Goal: Task Accomplishment & Management: Manage account settings

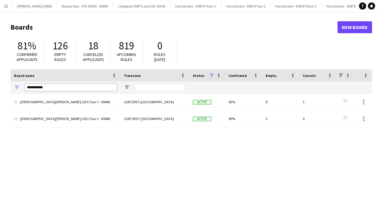
click at [45, 88] on input "**********" at bounding box center [71, 87] width 92 height 7
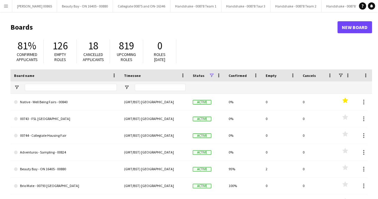
click at [145, 14] on main "Boards New Board 81% Confirmed applicants 126 Empty roles 18 Cancelled applican…" at bounding box center [189, 120] width 378 height 216
click at [0, 7] on button "Menu" at bounding box center [6, 6] width 12 height 12
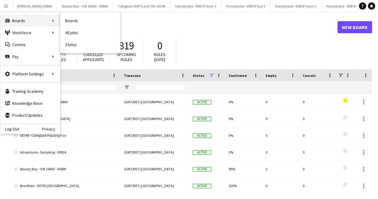
click at [30, 23] on div "Boards Boards" at bounding box center [30, 21] width 60 height 12
click at [75, 36] on link "All jobs" at bounding box center [90, 33] width 60 height 12
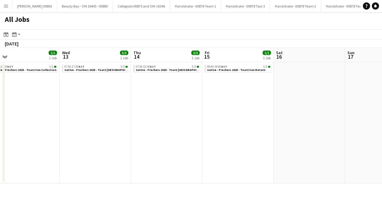
scroll to position [0, 180]
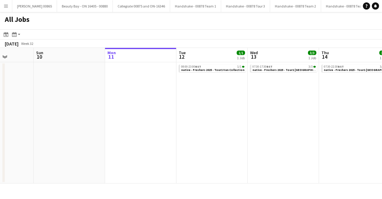
drag, startPoint x: 299, startPoint y: 105, endPoint x: 115, endPoint y: 69, distance: 187.5
click at [333, 115] on app-calendar-viewport "Thu 7 1/1 1 Job Fri 8 Sat 9 Sun 10 Mon 11 Tue 12 1/1 1 Job Wed 13 3/3 1 Job Thu…" at bounding box center [191, 115] width 382 height 135
click at [1, 3] on button "Menu" at bounding box center [6, 6] width 12 height 12
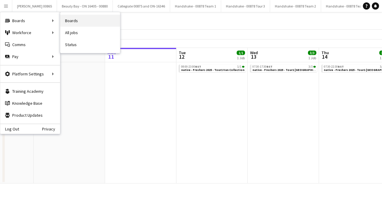
click at [85, 23] on link "Boards" at bounding box center [90, 21] width 60 height 12
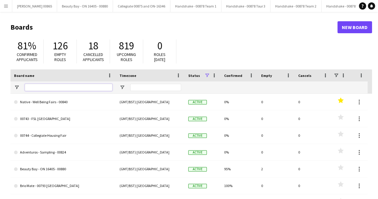
click at [45, 91] on input "Board name Filter Input" at bounding box center [69, 87] width 88 height 7
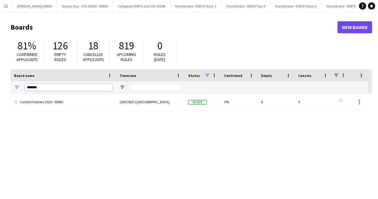
type input "*******"
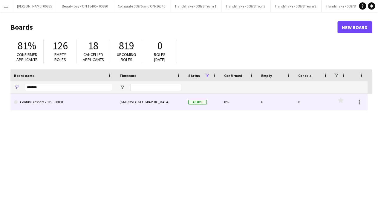
click at [49, 104] on link "Contiki Freshers 2025 - 00881" at bounding box center [63, 101] width 98 height 17
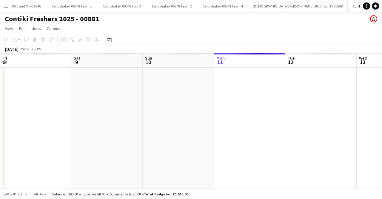
scroll to position [0, 143]
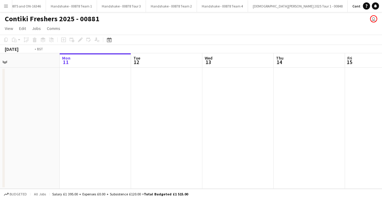
drag, startPoint x: 265, startPoint y: 131, endPoint x: 120, endPoint y: 128, distance: 145.2
click at [120, 128] on app-calendar-viewport "Fri 8 Sat 9 Sun 10 Mon 11 Tue 12 Wed 13 Thu 14 Fri 15 Sat 16 Sun 17 Mon 18" at bounding box center [191, 120] width 382 height 135
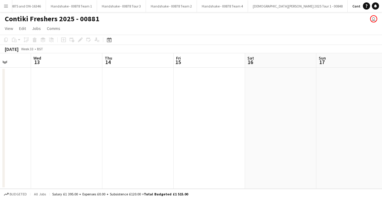
drag, startPoint x: 297, startPoint y: 127, endPoint x: 212, endPoint y: 131, distance: 85.2
click at [131, 131] on app-calendar-viewport "Sun 10 Mon 11 Tue 12 Wed 13 Thu 14 Fri 15 Sat 16 Sun 17 Mon 18 Tue 19 Wed 20" at bounding box center [191, 120] width 382 height 135
drag, startPoint x: 300, startPoint y: 132, endPoint x: 117, endPoint y: 139, distance: 183.2
click at [118, 138] on app-calendar-viewport "Thu 14 Fri 15 Sat 16 Sun 17 Mon 18 Tue 19 Wed 20 Thu 21 Fri 22 Sat 23 Sun 24" at bounding box center [191, 120] width 382 height 135
click at [136, 138] on app-calendar-viewport "Thu 14 Fri 15 Sat 16 Sun 17 Mon 18 Tue 19 Wed 20 Thu 21 Fri 22 Sat 23 Sun 24" at bounding box center [191, 120] width 382 height 135
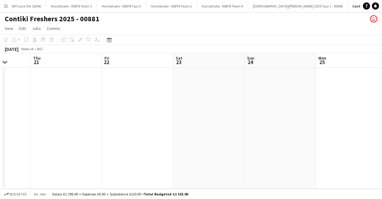
drag, startPoint x: 339, startPoint y: 137, endPoint x: 178, endPoint y: 140, distance: 160.7
click at [177, 139] on app-calendar-viewport "Mon 18 Tue 19 Wed 20 Thu 21 Fri 22 Sat 23 Sun 24 Mon 25 Tue 26 Wed 27 Thu 28" at bounding box center [191, 120] width 382 height 135
drag, startPoint x: 214, startPoint y: 142, endPoint x: 220, endPoint y: 142, distance: 6.0
click at [203, 142] on app-calendar-viewport "Fri 22 Sat 23 Sun 24 Mon 25 Tue 26 Wed 27 Thu 28 Fri 29 Sat 30 Sun 31 Mon 1" at bounding box center [191, 120] width 382 height 135
drag, startPoint x: 378, startPoint y: 140, endPoint x: 227, endPoint y: 140, distance: 150.5
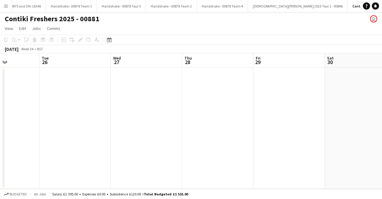
click at [227, 140] on app-calendar-viewport "Fri 22 Sat 23 Sun 24 Mon 25 Tue 26 Wed 27 Thu 28 Fri 29 Sat 30 Sun 31 Mon 1" at bounding box center [191, 120] width 382 height 135
drag, startPoint x: 343, startPoint y: 138, endPoint x: 175, endPoint y: 141, distance: 167.9
click at [175, 141] on app-calendar-viewport "Sun 24 Mon 25 Tue 26 Wed 27 Thu 28 Fri 29 Sat 30 Sun 31 Mon 1 Tue 2 Wed 3" at bounding box center [191, 120] width 382 height 135
drag, startPoint x: 276, startPoint y: 130, endPoint x: 234, endPoint y: 129, distance: 41.8
click at [220, 130] on app-calendar-viewport "Thu 28 Fri 29 Sat 30 Sun 31 Mon 1 Tue 2 Wed 3 Thu 4 Fri 5 Sat 6 Sun 7" at bounding box center [191, 120] width 382 height 135
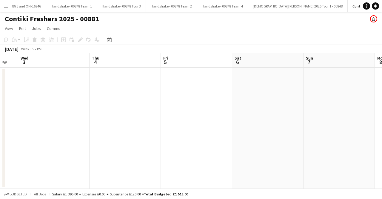
click at [189, 123] on app-calendar-viewport "Sat 30 Sun 31 Mon 1 Tue 2 Wed 3 Thu 4 Fri 5 Sat 6 Sun 7 Mon 8 Tue 9" at bounding box center [191, 120] width 382 height 135
drag, startPoint x: 236, startPoint y: 120, endPoint x: 112, endPoint y: 120, distance: 123.4
click at [112, 120] on app-calendar-viewport "Sat 30 Sun 31 Mon 1 Tue 2 Wed 3 Thu 4 Fri 5 Sat 6 Sun 7 Mon 8 Tue 9" at bounding box center [191, 120] width 382 height 135
drag, startPoint x: 271, startPoint y: 113, endPoint x: 188, endPoint y: 112, distance: 82.7
click at [150, 113] on app-calendar-viewport "Wed 3 Thu 4 Fri 5 Sat 6 Sun 7 Mon 8 Tue 9 Wed 10 Thu 11 Fri 12 Sat 13" at bounding box center [191, 120] width 382 height 135
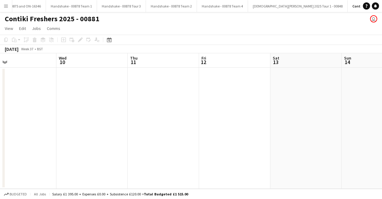
drag, startPoint x: 160, startPoint y: 107, endPoint x: 153, endPoint y: 107, distance: 7.5
click at [154, 107] on app-calendar-viewport "Sun 7 Mon 8 Tue 9 Wed 10 Thu 11 Fri 12 Sat 13 Sun 14 Mon 15 Tue 16 Wed 17" at bounding box center [191, 120] width 382 height 135
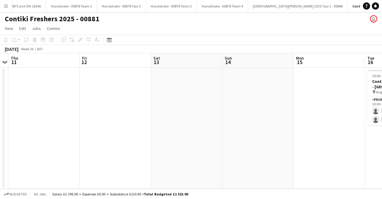
drag, startPoint x: 191, startPoint y: 106, endPoint x: 186, endPoint y: 106, distance: 4.8
click at [186, 106] on app-calendar-viewport "Sun 7 Mon 8 Tue 9 Wed 10 Thu 11 Fri 12 Sat 13 Sun 14 Mon 15 Tue 16 0/2 1 Job We…" at bounding box center [191, 120] width 382 height 135
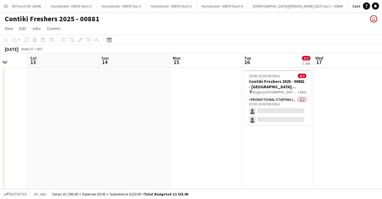
drag, startPoint x: 315, startPoint y: 106, endPoint x: 196, endPoint y: 105, distance: 118.9
click at [196, 105] on app-calendar-viewport "Tue 9 Wed 10 Thu 11 Fri 12 Sat 13 Sun 14 Mon 15 Tue 16 0/2 1 Job Wed 17 Thu 18 …" at bounding box center [191, 120] width 382 height 135
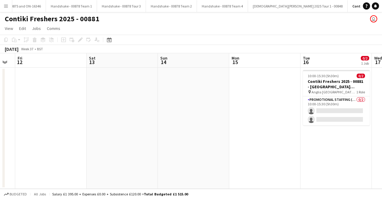
drag, startPoint x: 332, startPoint y: 148, endPoint x: 254, endPoint y: 148, distance: 77.1
click at [254, 148] on app-calendar-viewport "Tue 9 Wed 10 Thu 11 Fri 12 Sat 13 Sun 14 Mon 15 Tue 16 0/2 1 Job Wed 17 Thu 18 …" at bounding box center [191, 120] width 382 height 135
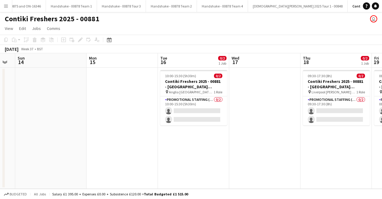
scroll to position [0, 206]
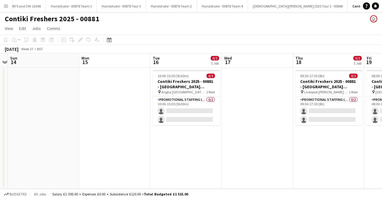
drag, startPoint x: 312, startPoint y: 147, endPoint x: 304, endPoint y: 148, distance: 7.5
click at [304, 148] on app-calendar-viewport "Thu 11 Fri 12 Sat 13 Sun 14 Mon 15 Tue 16 0/2 1 Job Wed 17 Thu 18 0/2 1 Job Fri…" at bounding box center [191, 120] width 382 height 135
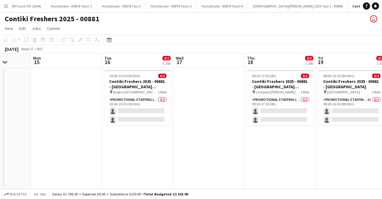
drag, startPoint x: 304, startPoint y: 148, endPoint x: 256, endPoint y: 150, distance: 48.4
click at [256, 150] on app-calendar-viewport "Thu 11 Fri 12 Sat 13 Sun 14 Mon 15 Tue 16 0/2 1 Job Wed 17 Thu 18 0/2 1 Job Fri…" at bounding box center [191, 120] width 382 height 135
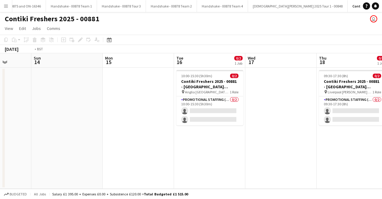
drag, startPoint x: 304, startPoint y: 150, endPoint x: 193, endPoint y: 150, distance: 110.8
click at [193, 150] on app-calendar-viewport "Thu 11 Fri 12 Sat 13 Sun 14 Mon 15 Tue 16 0/2 1 Job Wed 17 Thu 18 0/2 1 Job Fri…" at bounding box center [191, 120] width 382 height 135
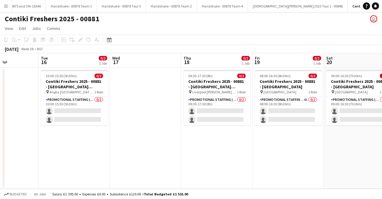
drag, startPoint x: 278, startPoint y: 147, endPoint x: 183, endPoint y: 147, distance: 95.0
click at [183, 147] on app-calendar-viewport "Sat 13 Sun 14 Mon 15 Tue 16 0/2 1 Job Wed 17 Thu 18 0/2 1 Job Fri 19 0/2 1 Job …" at bounding box center [191, 120] width 382 height 135
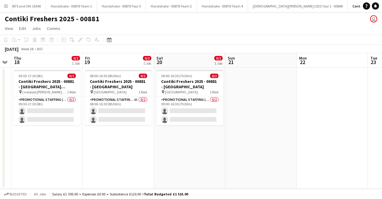
scroll to position [0, 124]
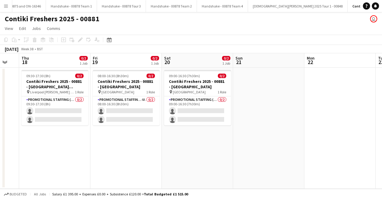
drag, startPoint x: 274, startPoint y: 145, endPoint x: 265, endPoint y: 143, distance: 8.7
click at [265, 143] on app-calendar-viewport "Tue 16 0/2 1 Job Wed 17 Thu 18 0/2 1 Job Fri 19 0/2 1 Job Sat 20 0/2 1 Job Sun …" at bounding box center [191, 120] width 382 height 135
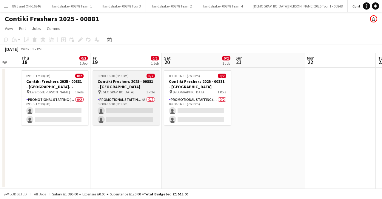
click at [111, 78] on app-job-card "08:00-16:30 (8h30m) 0/2 Contiki Freshers 2025 - 00881 - University of Liverpool…" at bounding box center [126, 97] width 67 height 55
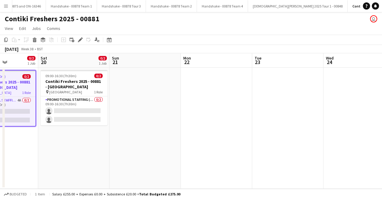
drag, startPoint x: 313, startPoint y: 122, endPoint x: 205, endPoint y: 130, distance: 108.1
click at [155, 130] on app-calendar-viewport "Tue 16 0/2 1 Job Wed 17 Thu 18 0/2 1 Job Fri 19 0/2 1 Job Sat 20 0/2 1 Job Sun …" at bounding box center [191, 120] width 382 height 135
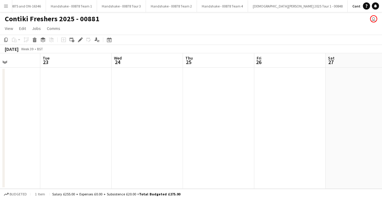
drag, startPoint x: 286, startPoint y: 129, endPoint x: 90, endPoint y: 129, distance: 196.2
click at [90, 129] on app-calendar-viewport "Sat 20 0/2 1 Job Sun 21 Mon 22 Tue 23 Wed 24 Thu 25 Fri 26 Sat 27 Sun 28 Mon 29…" at bounding box center [191, 120] width 382 height 135
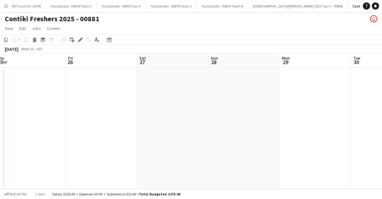
drag, startPoint x: 234, startPoint y: 126, endPoint x: 118, endPoint y: 127, distance: 115.6
click at [118, 127] on app-calendar-viewport "Mon 22 Tue 23 Wed 24 Thu 25 Fri 26 Sat 27 Sun 28 Mon 29 Tue 30 Wed 1 Thu 2" at bounding box center [191, 120] width 382 height 135
drag, startPoint x: 305, startPoint y: 121, endPoint x: 154, endPoint y: 120, distance: 151.4
click at [154, 120] on app-calendar-viewport "Wed 24 Thu 25 Fri 26 Sat 27 Sun 28 Mon 29 Tue 30 Wed 1 Thu 2 Fri 3 Sat 4" at bounding box center [191, 120] width 382 height 135
drag, startPoint x: 235, startPoint y: 118, endPoint x: 97, endPoint y: 116, distance: 138.0
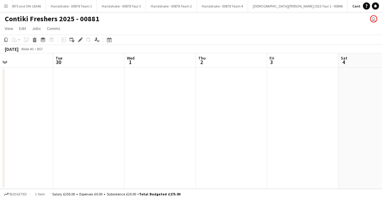
click at [97, 116] on app-calendar-viewport "Fri 26 Sat 27 Sun 28 Mon 29 Tue 30 Wed 1 Thu 2 Fri 3 Sat 4 Sun 5 Mon 6" at bounding box center [191, 120] width 382 height 135
drag, startPoint x: 128, startPoint y: 116, endPoint x: 289, endPoint y: 111, distance: 160.8
click at [363, 111] on app-calendar-viewport "Fri 26 Sat 27 Sun 28 Mon 29 Tue 30 Wed 1 Thu 2 Fri 3 Sat 4 Sun 5 Mon 6" at bounding box center [191, 120] width 382 height 135
drag, startPoint x: 239, startPoint y: 111, endPoint x: 349, endPoint y: 106, distance: 110.0
click at [370, 106] on app-calendar-viewport "Mon 22 Tue 23 Wed 24 Thu 25 Fri 26 Sat 27 Sun 28 Mon 29 Tue 30 Wed 1 Thu 2" at bounding box center [191, 120] width 382 height 135
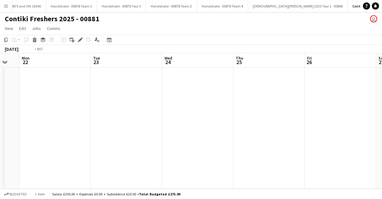
drag, startPoint x: 308, startPoint y: 106, endPoint x: 346, endPoint y: 106, distance: 38.2
click at [346, 106] on app-calendar-viewport "Sat 20 0/2 1 Job Sun 21 Mon 22 Tue 23 Wed 24 Thu 25 Fri 26 Sat 27 Sun 28 Mon 29…" at bounding box center [191, 120] width 382 height 135
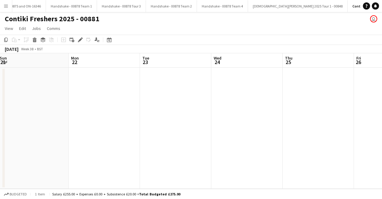
drag, startPoint x: 216, startPoint y: 106, endPoint x: 99, endPoint y: 107, distance: 117.1
click at [99, 107] on app-calendar-viewport "Thu 18 0/2 1 Job Fri 19 0/2 1 Job Sat 20 0/2 1 Job Sun 21 Mon 22 Tue 23 Wed 24 …" at bounding box center [191, 120] width 382 height 135
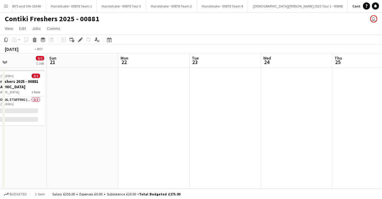
drag, startPoint x: 354, startPoint y: 111, endPoint x: 242, endPoint y: 110, distance: 111.4
click at [198, 111] on app-calendar-viewport "Thu 18 0/2 1 Job Fri 19 0/2 1 Job Sat 20 0/2 1 Job Sun 21 Mon 22 Tue 23 Wed 24 …" at bounding box center [191, 120] width 382 height 135
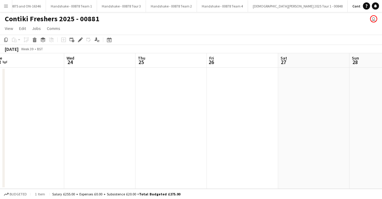
drag
click at [197, 110] on app-calendar-viewport "Sun 21 Mon 22 Tue 23 Wed 24 Thu 25 Fri 26 Sat 27 Sun 28 Mon 29 Tue 30 Wed 1" at bounding box center [191, 120] width 382 height 135
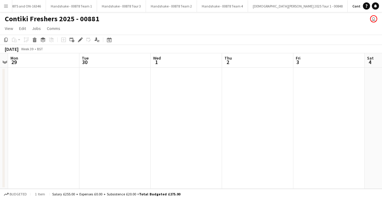
click at [233, 109] on app-calendar-viewport "Thu 25 Fri 26 Sat 27 Sun 28 Mon 29 Tue 30 Wed 1 Thu 2 Fri 3 Sat 4 Sun 5" at bounding box center [191, 120] width 382 height 135
click at [243, 107] on app-calendar-viewport "Thu 25 Fri 26 Sat 27 Sun 28 Mon 29 Tue 30 Wed 1 Thu 2 Fri 3 Sat 4 Sun 5" at bounding box center [191, 120] width 382 height 135
click at [246, 109] on app-calendar-viewport "Sat 27 Sun 28 Mon 29 Tue 30 Wed 1 Thu 2 Fri 3 Sat 4 Sun 5 Mon 6 Tue 7 0/2 1 Job…" at bounding box center [191, 120] width 382 height 135
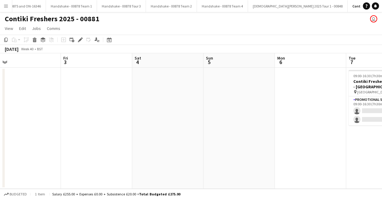
click at [251, 107] on app-calendar-viewport "Mon 29 Tue 30 Wed 1 Thu 2 Fri 3 Sat 4 Sun 5 Mon 6 Tue 7 0/2 1 Job Wed 8 0/2 1 J…" at bounding box center [191, 120] width 382 height 135
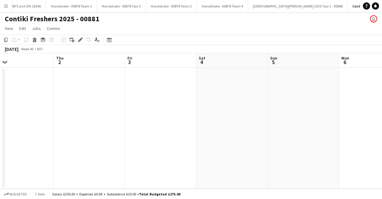
click at [254, 106] on app-calendar-viewport "Mon 29 Tue 30 Wed 1 Thu 2 Fri 3 Sat 4 Sun 5 Mon 6 Tue 7 0/2 1 Job Wed 8 0/2 1 J…" at bounding box center [191, 120] width 382 height 135
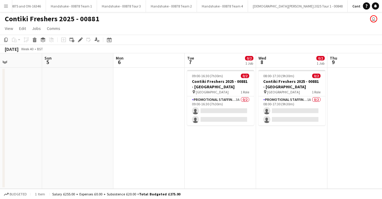
scroll to position [0, 254]
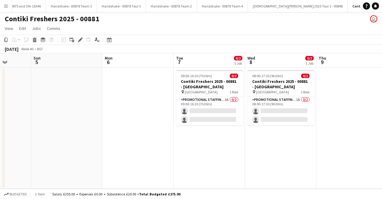
click at [261, 143] on app-calendar-viewport "Wed 1 Thu 2 Fri 3 Sat 4 Sun 5 Mon 6 Tue 7 0/2 1 Job Wed 8 0/2 1 Job Thu 9 Fri 1…" at bounding box center [191, 120] width 382 height 135
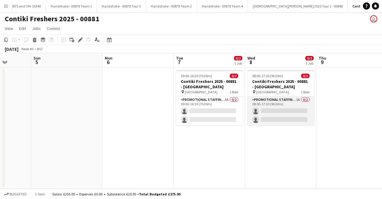
click at [265, 107] on app-card-role "Promotional Staffing (Brand Ambassadors) 1A 0/2 08:00-17:30 (9h30m) single-neut…" at bounding box center [281, 110] width 67 height 29
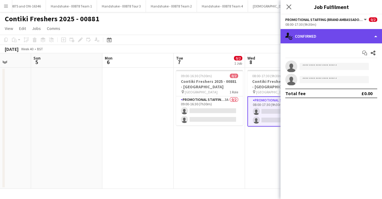
click at [356, 36] on div "single-neutral-actions-check-2 Confirmed" at bounding box center [332, 36] width 102 height 14
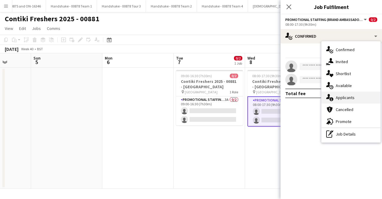
click at [341, 96] on div "single-neutral-actions-information Applicants" at bounding box center [351, 97] width 59 height 12
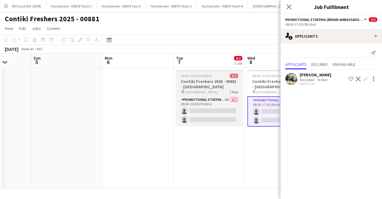
click at [214, 92] on span "University of Cambridge" at bounding box center [201, 92] width 33 height 4
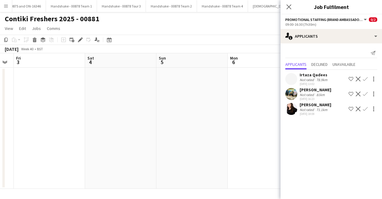
click at [382, 92] on body "Menu Boards Boards Boards All jobs Status Workforce Workforce My Workforce Recr…" at bounding box center [191, 99] width 382 height 199
click at [311, 100] on body "Menu Boards Boards Boards All jobs Status Workforce Workforce My Workforce Recr…" at bounding box center [191, 99] width 382 height 199
click at [241, 87] on app-calendar-viewport "Fri 26 Sat 27 Sun 28 Mon 29 Tue 30 Wed 1 Thu 2 Fri 3 Sat 4 Sun 5 Mon 6" at bounding box center [191, 120] width 382 height 135
click at [297, 86] on body "Menu Boards Boards Boards All jobs Status Workforce Workforce My Workforce Recr…" at bounding box center [191, 99] width 382 height 199
click at [294, 89] on body "Menu Boards Boards Boards All jobs Status Workforce Workforce My Workforce Recr…" at bounding box center [191, 99] width 382 height 199
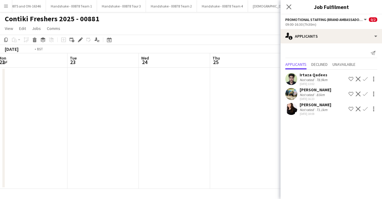
click at [306, 93] on body "Menu Boards Boards Boards All jobs Status Workforce Workforce My Workforce Recr…" at bounding box center [191, 99] width 382 height 199
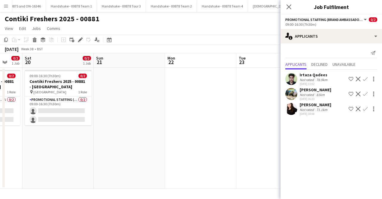
click at [299, 99] on body "Menu Boards Boards Boards All jobs Status Workforce Workforce My Workforce Recr…" at bounding box center [191, 99] width 382 height 199
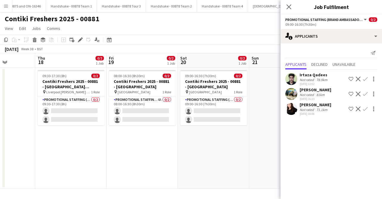
scroll to position [0, 139]
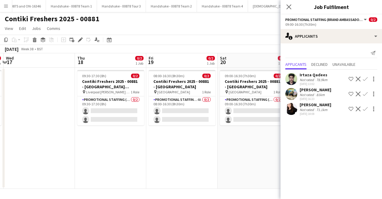
click at [287, 104] on body "Menu Boards Boards Boards All jobs Status Workforce Workforce My Workforce Recr…" at bounding box center [191, 99] width 382 height 199
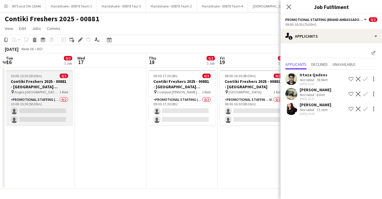
click at [42, 76] on div "10:00-15:30 (5h30m) 0/2" at bounding box center [39, 75] width 67 height 4
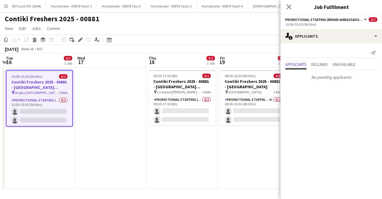
click at [300, 66] on span "Applicants" at bounding box center [296, 64] width 21 height 4
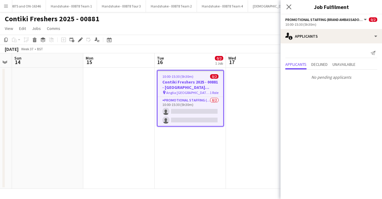
click at [228, 113] on app-calendar-viewport "Fri 12 Sat 13 Sun 14 Mon 15 Tue 16 0/2 1 Job Wed 17 Thu 18 0/2 1 Job Fri 19 0/2…" at bounding box center [191, 120] width 382 height 135
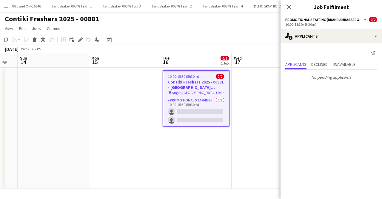
scroll to position [0, 231]
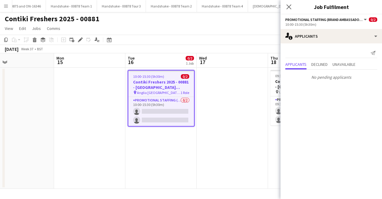
click at [0, 122] on html "Menu Boards Boards Boards All jobs Status Workforce Workforce My Workforce Recr…" at bounding box center [191, 99] width 382 height 199
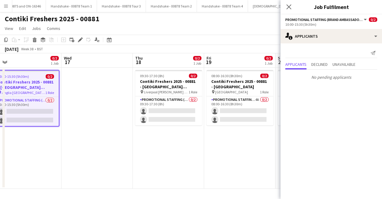
click at [89, 118] on app-calendar-viewport "Sat 13 Sun 14 Mon 15 Tue 16 0/2 1 Job Wed 17 Thu 18 0/2 1 Job Fri 19 0/2 1 Job …" at bounding box center [191, 120] width 382 height 135
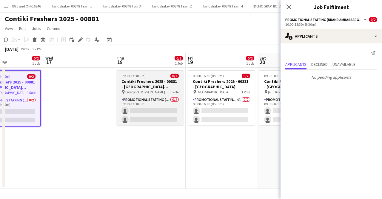
click at [157, 91] on span "Liverpool John Moores University" at bounding box center [147, 92] width 45 height 4
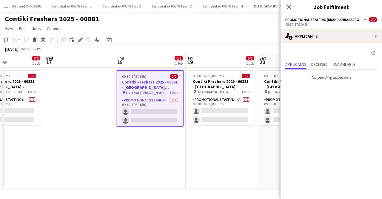
click at [187, 89] on app-date-cell "08:00-16:30 (8h30m) 0/2 Contiki Freshers 2025 - 00881 - University of Liverpool…" at bounding box center [221, 128] width 71 height 121
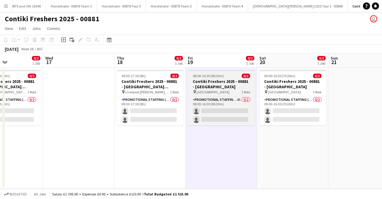
click at [217, 91] on span "University of Liverpool" at bounding box center [213, 92] width 33 height 4
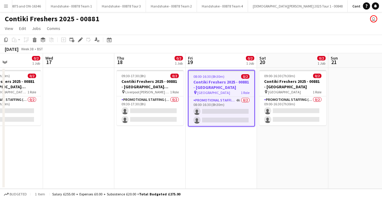
click at [222, 92] on span "University of Liverpool" at bounding box center [213, 92] width 33 height 4
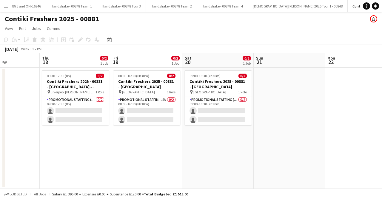
scroll to position [0, 189]
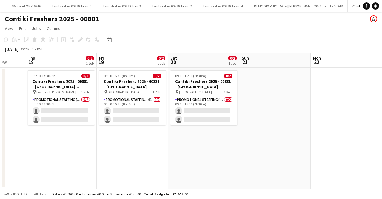
click at [145, 93] on app-calendar-viewport "Mon 15 Tue 16 0/2 1 Job Wed 17 Thu 18 0/2 1 Job Fri 19 0/2 1 Job Sat 20 0/2 1 J…" at bounding box center [191, 120] width 382 height 135
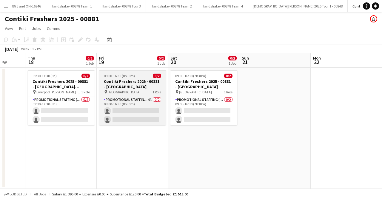
click at [153, 93] on span "1 Role" at bounding box center [157, 92] width 9 height 4
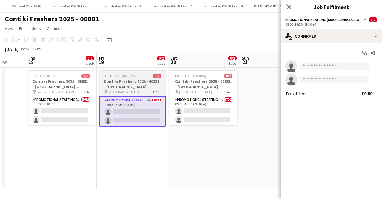
click at [150, 82] on h3 "Contiki Freshers 2025 - 00881 - University of Liverpool" at bounding box center [132, 84] width 67 height 11
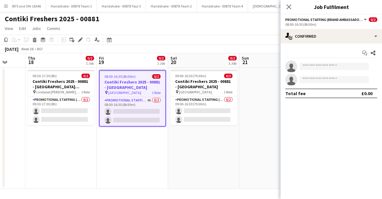
click at [150, 82] on h3 "Contiki Freshers 2025 - 00881 - University of Liverpool" at bounding box center [133, 84] width 66 height 11
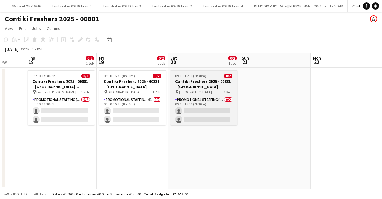
click at [200, 79] on h3 "Contiki Freshers 2025 - 00881 - University of York" at bounding box center [204, 84] width 67 height 11
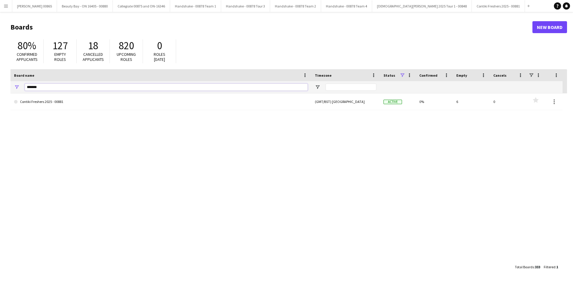
click at [79, 88] on input "*******" at bounding box center [166, 87] width 283 height 7
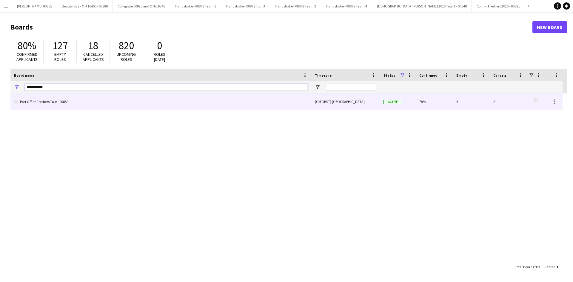
type input "**********"
click at [39, 103] on link "Post Office Freshers Tour - 00850" at bounding box center [161, 101] width 294 height 17
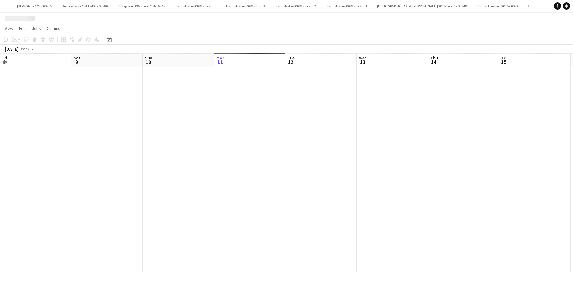
scroll to position [0, 143]
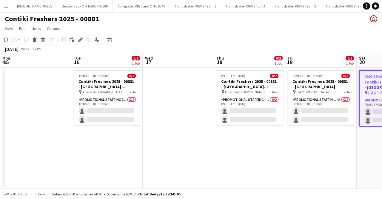
scroll to position [0, 189]
